Goal: Book appointment/travel/reservation

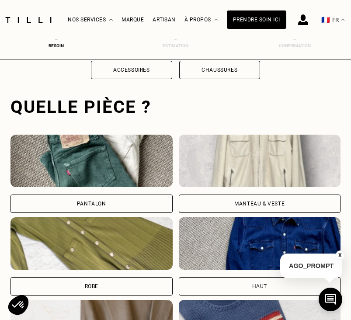
scroll to position [246, 0]
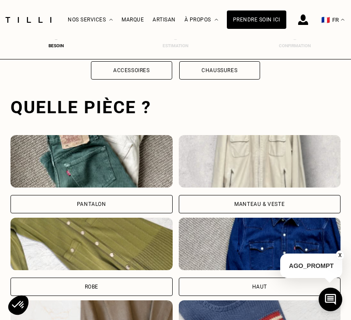
click at [152, 199] on div "Pantalon" at bounding box center [91, 204] width 162 height 18
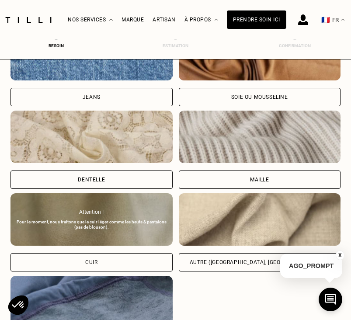
scroll to position [933, 0]
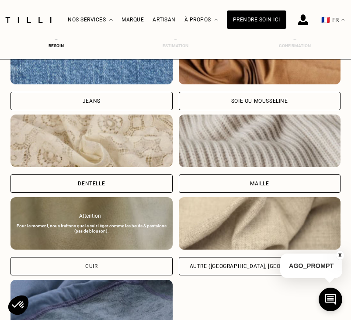
click at [221, 262] on div "Autre ([GEOGRAPHIC_DATA], [GEOGRAPHIC_DATA]...)" at bounding box center [260, 266] width 162 height 18
select select "FR"
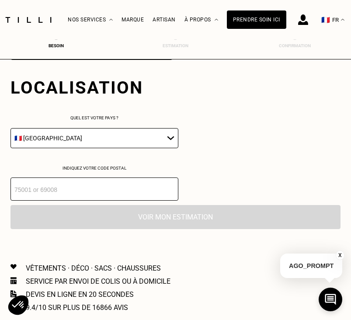
scroll to position [1232, 0]
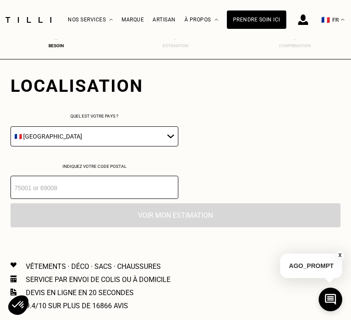
click at [107, 181] on input "number" at bounding box center [94, 187] width 168 height 23
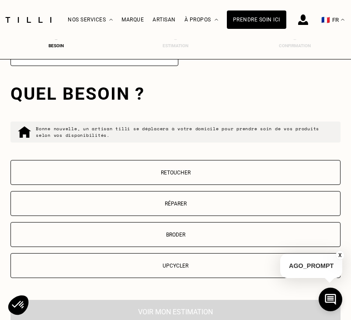
scroll to position [1374, 0]
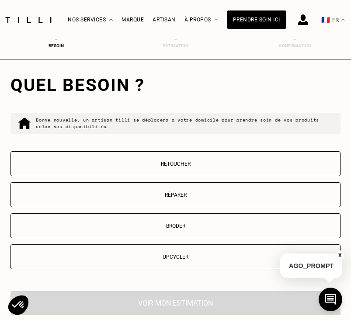
type input "14000"
click at [183, 163] on p "Retoucher" at bounding box center [175, 164] width 320 height 6
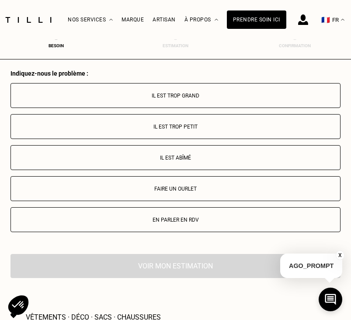
scroll to position [1603, 0]
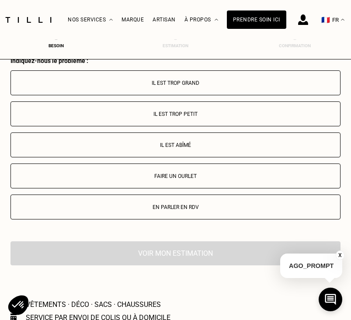
click at [194, 80] on p "Il est trop grand" at bounding box center [175, 83] width 320 height 6
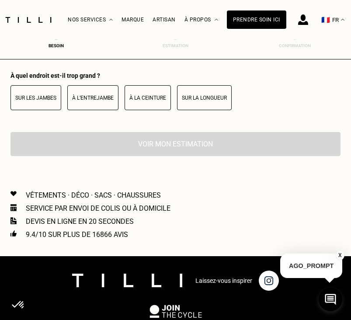
scroll to position [1765, 0]
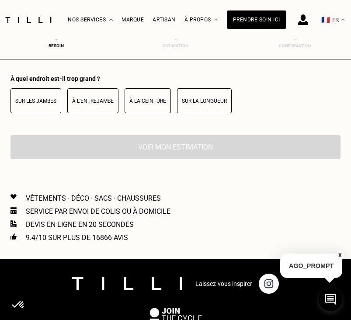
click at [204, 103] on p "Sur la longueur" at bounding box center [204, 101] width 45 height 6
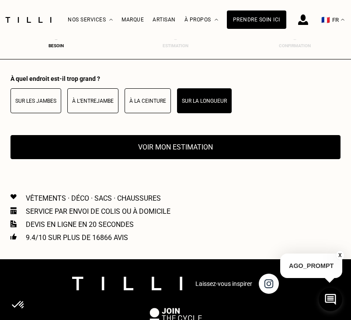
click at [185, 153] on button "Voir mon estimation" at bounding box center [175, 147] width 330 height 24
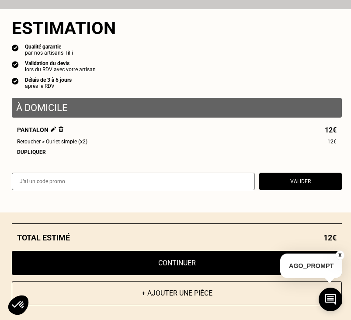
scroll to position [1889, 0]
click at [164, 265] on button "Continuer" at bounding box center [177, 263] width 330 height 24
select select "FR"
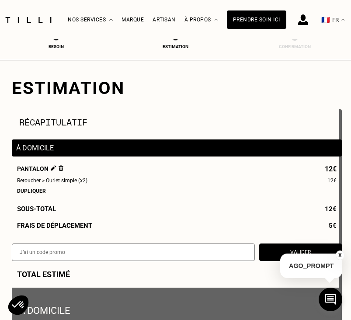
click at [56, 148] on p "À domicile" at bounding box center [176, 148] width 321 height 8
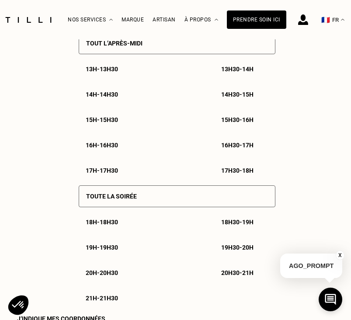
scroll to position [672, 0]
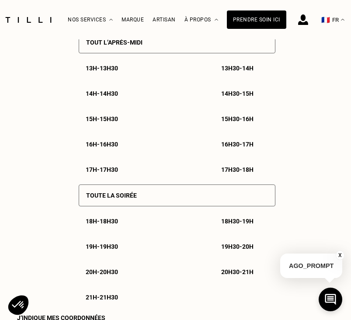
click at [129, 247] on div "19h - 19h30" at bounding box center [109, 246] width 61 height 21
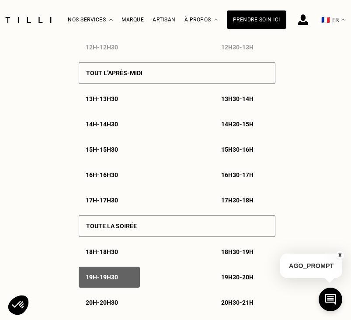
scroll to position [702, 0]
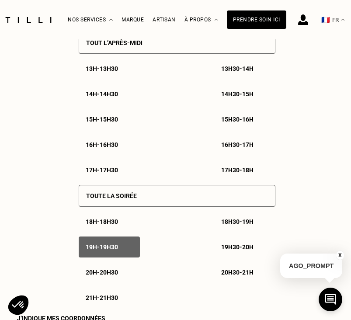
click at [115, 246] on p "19h - 19h30" at bounding box center [102, 246] width 32 height 7
click at [117, 249] on p "19h - 19h30" at bounding box center [102, 246] width 32 height 7
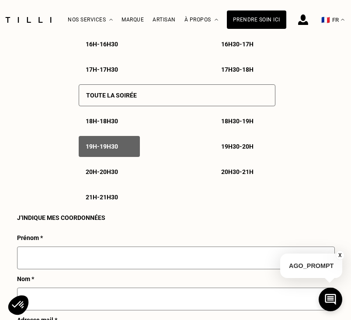
scroll to position [806, 0]
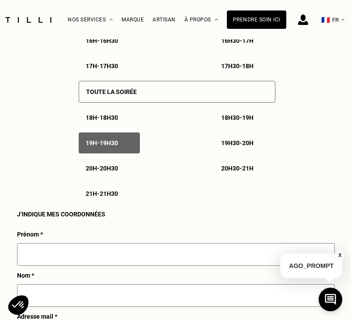
click at [131, 246] on div "Prénom *" at bounding box center [176, 251] width 318 height 41
click at [121, 252] on input "text" at bounding box center [176, 254] width 318 height 23
type input "[PERSON_NAME]"
click at [95, 295] on input "text" at bounding box center [176, 295] width 318 height 23
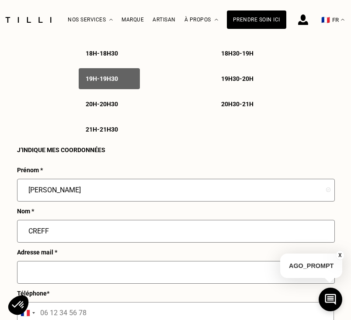
scroll to position [870, 0]
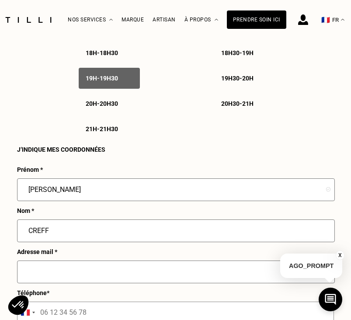
type input "CREFF"
click at [87, 272] on input "text" at bounding box center [176, 271] width 318 height 23
type input "[EMAIL_ADDRESS][DOMAIN_NAME]"
click at [78, 315] on input "tel" at bounding box center [175, 313] width 317 height 22
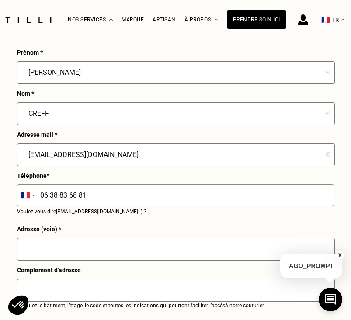
scroll to position [989, 0]
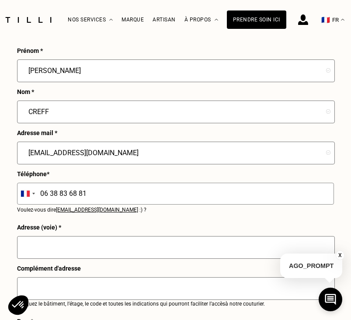
type input "06 38 83 68 81"
click at [94, 257] on input "text" at bounding box center [176, 247] width 318 height 23
type input "3"
type input "6"
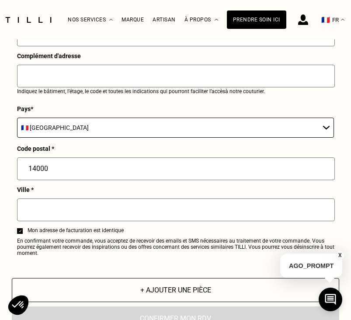
scroll to position [1203, 0]
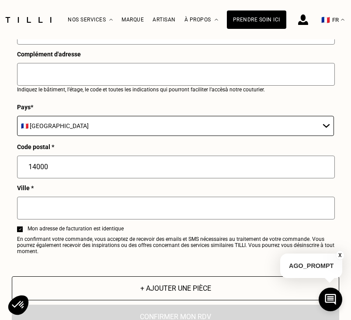
type input "[STREET_ADDRESS]"
click at [73, 206] on input "text" at bounding box center [176, 208] width 318 height 23
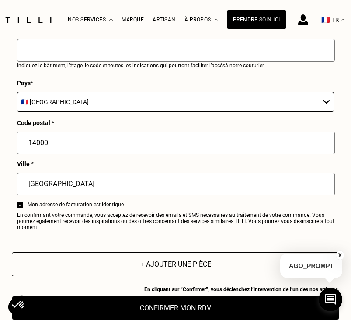
scroll to position [1229, 0]
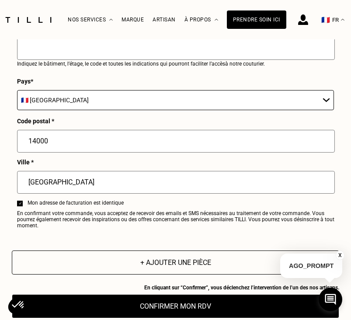
type input "[GEOGRAPHIC_DATA]"
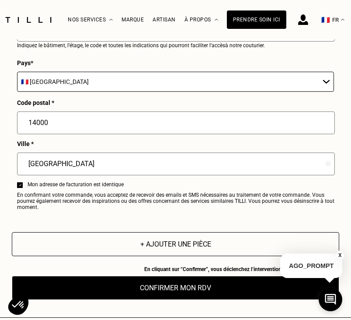
scroll to position [1287, 0]
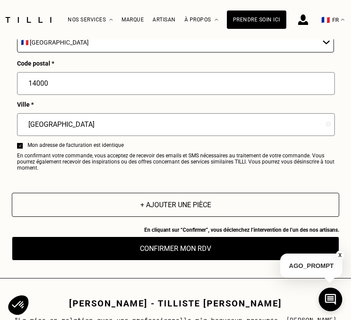
click at [164, 252] on button "Confirmer mon RDV" at bounding box center [175, 248] width 327 height 24
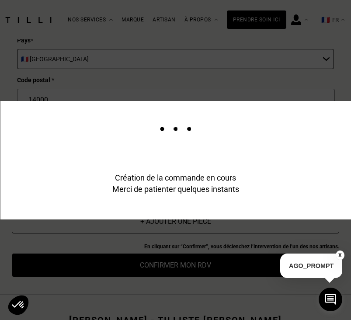
scroll to position [1304, 0]
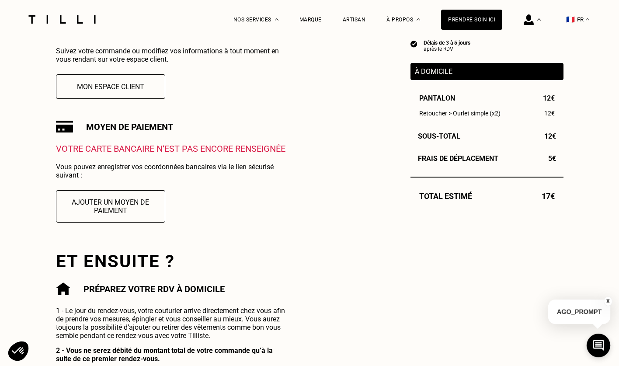
scroll to position [232, 0]
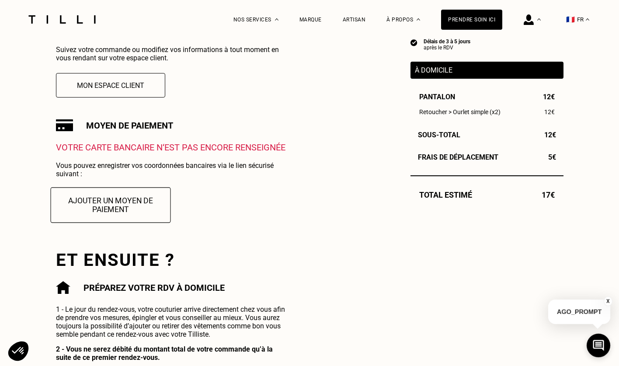
click at [128, 202] on button "Ajouter un moyen de paiement" at bounding box center [110, 204] width 120 height 35
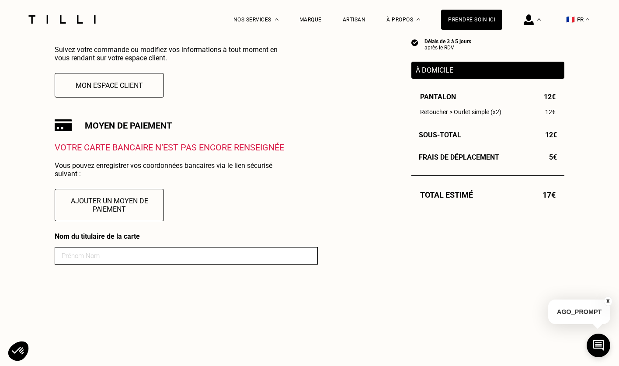
click at [139, 261] on input at bounding box center [186, 255] width 263 height 17
click at [230, 198] on div "Votre carte bancaire n‘est pas encore renseignée Vous pouvez enregistrer vos co…" at bounding box center [186, 362] width 263 height 441
click at [185, 265] on form "Nom du titulaire de la carte" at bounding box center [186, 359] width 263 height 254
click at [168, 257] on input at bounding box center [186, 255] width 263 height 17
type input "[PERSON_NAME]"
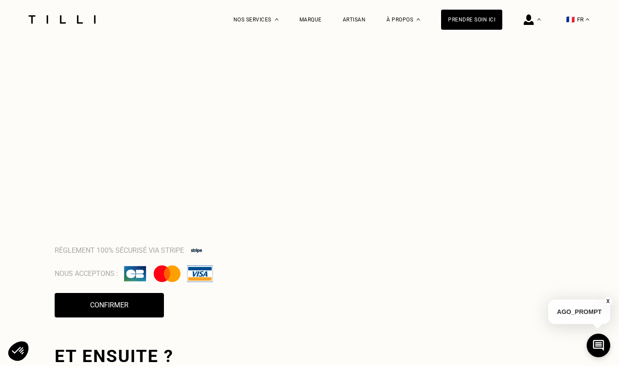
scroll to position [632, 0]
click at [101, 307] on button "Confirmer" at bounding box center [109, 304] width 120 height 27
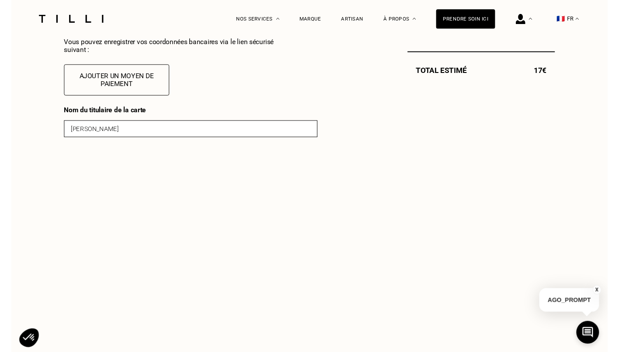
scroll to position [343, 0]
